Goal: Information Seeking & Learning: Learn about a topic

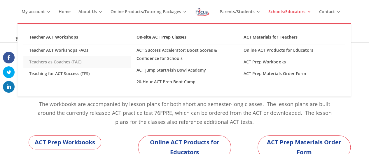
scroll to position [48, 0]
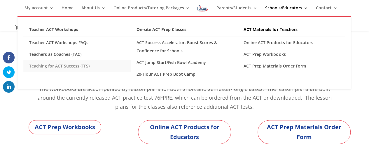
click at [49, 65] on link "Teaching for ACT Success (TFS)" at bounding box center [76, 66] width 107 height 12
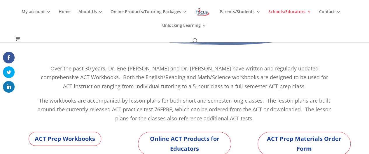
scroll to position [0, 0]
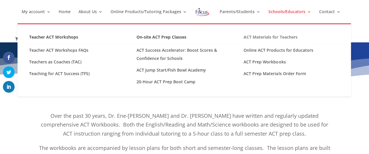
click at [277, 37] on link "ACT Materials for Teachers" at bounding box center [291, 38] width 107 height 11
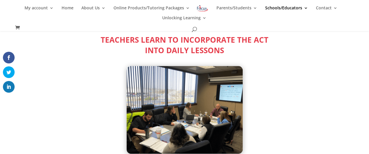
scroll to position [72, 0]
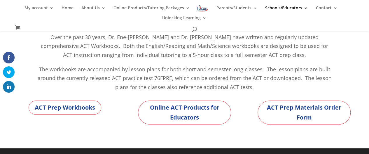
scroll to position [67, 0]
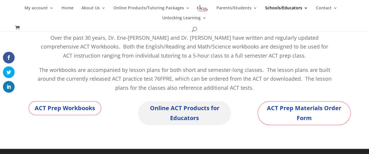
click at [173, 108] on link "Online ACT Products for Educators" at bounding box center [184, 113] width 93 height 24
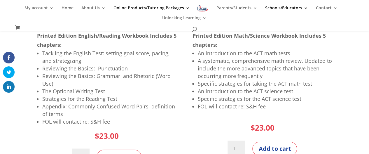
scroll to position [193, 0]
